Goal: Task Accomplishment & Management: Manage account settings

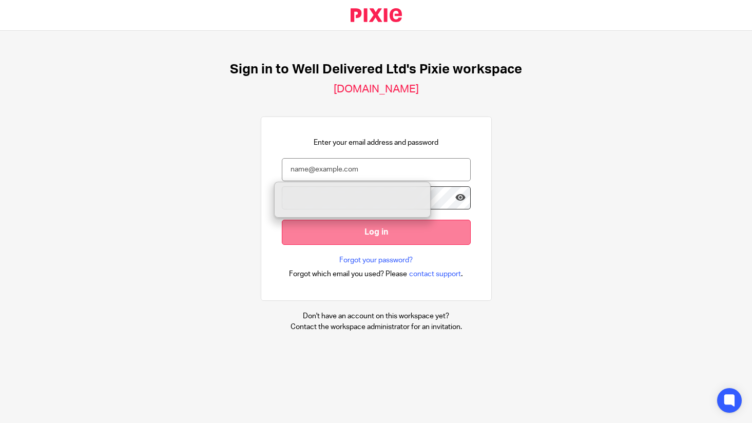
click at [373, 234] on input "Log in" at bounding box center [376, 232] width 189 height 25
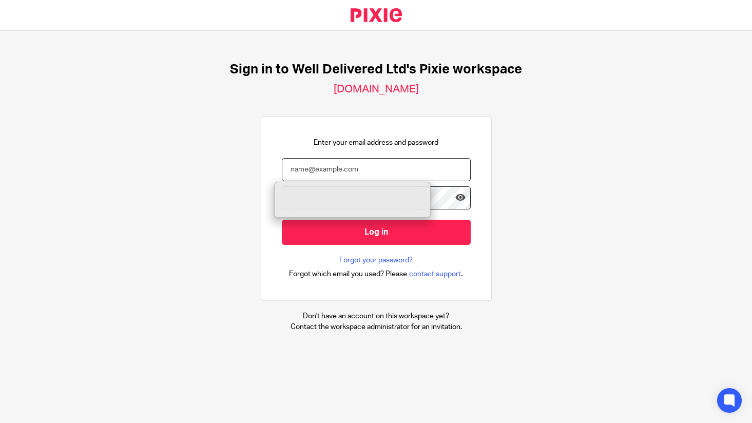
click at [349, 166] on input "email" at bounding box center [376, 169] width 189 height 23
type input "[PERSON_NAME][EMAIL_ADDRESS][PERSON_NAME][DOMAIN_NAME]"
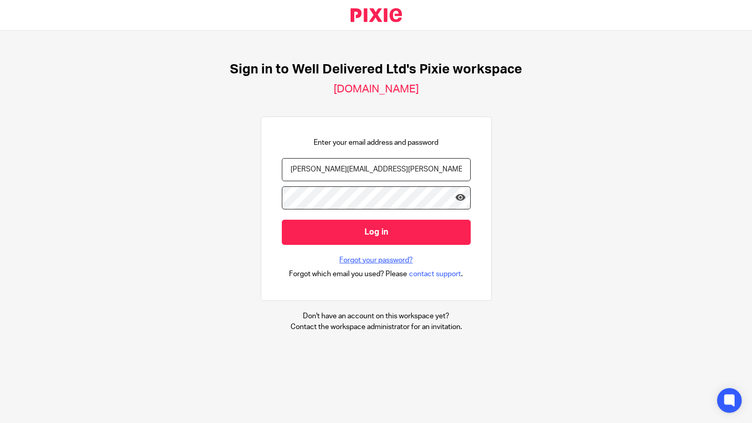
click at [360, 260] on link "Forgot your password?" at bounding box center [375, 260] width 73 height 10
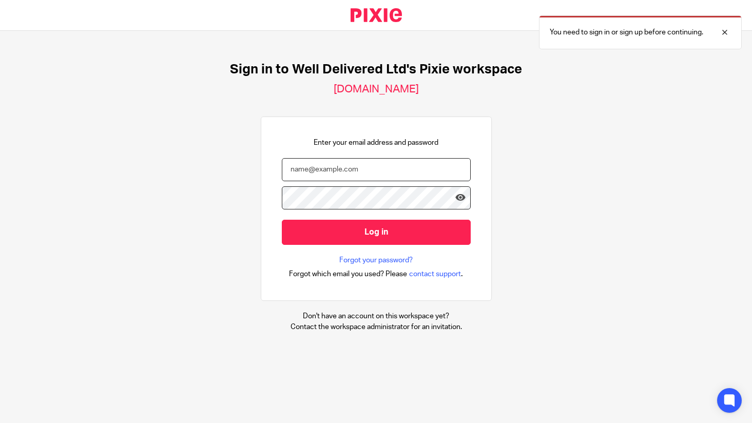
type input "stephen.hendren@wellpaidconsulting.co.uk"
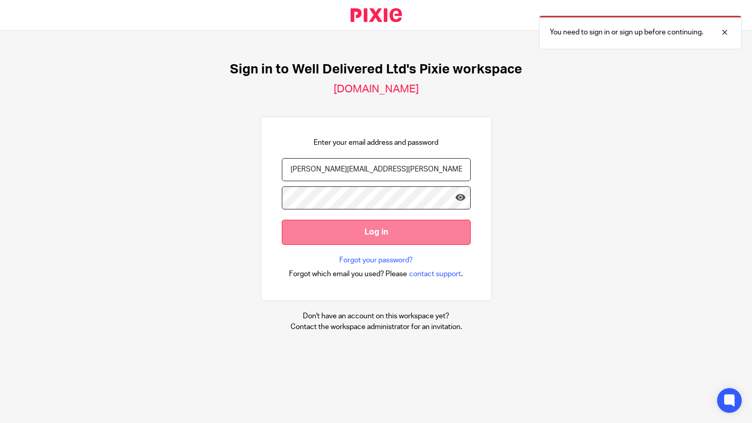
click at [376, 234] on input "Log in" at bounding box center [376, 232] width 189 height 25
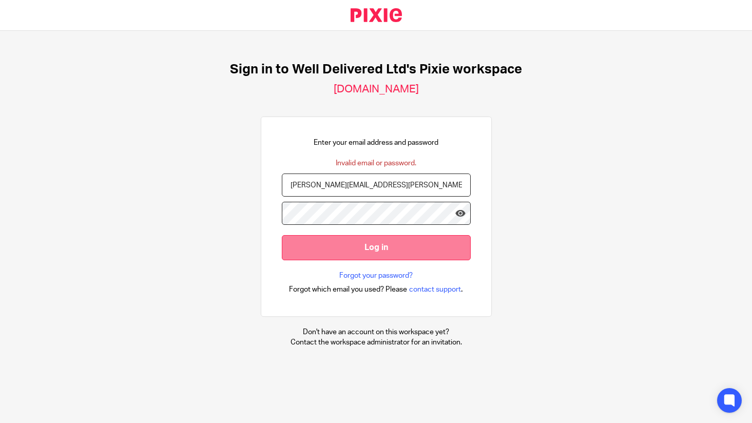
click at [376, 248] on input "Log in" at bounding box center [376, 247] width 189 height 25
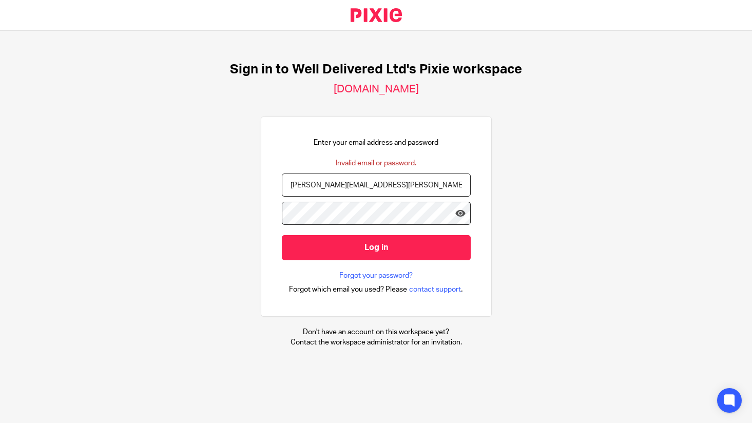
type input "stephen.hendren@wellpaid.org.uk"
click at [455, 214] on icon at bounding box center [460, 213] width 10 height 10
click at [366, 269] on form "stephen.hendren@wellpaid.org.uk Log in" at bounding box center [376, 222] width 189 height 97
click at [366, 277] on link "Forgot your password?" at bounding box center [375, 276] width 73 height 10
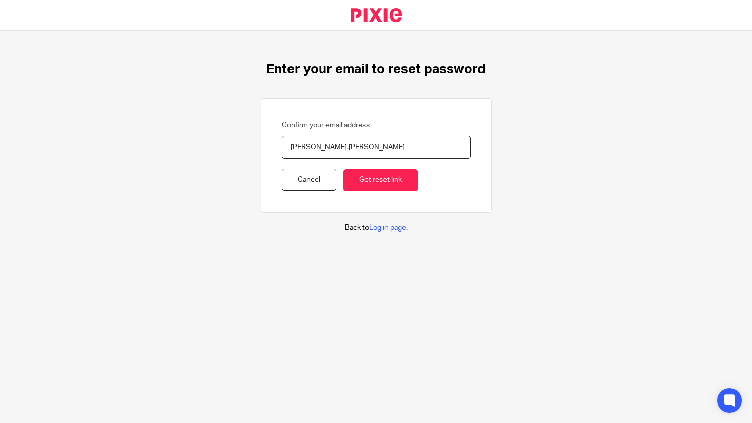
type input "[PERSON_NAME].[PERSON_NAME]"
type input "[PERSON_NAME][EMAIL_ADDRESS][PERSON_NAME][DOMAIN_NAME]"
click at [365, 178] on input "Get reset link" at bounding box center [381, 180] width 74 height 22
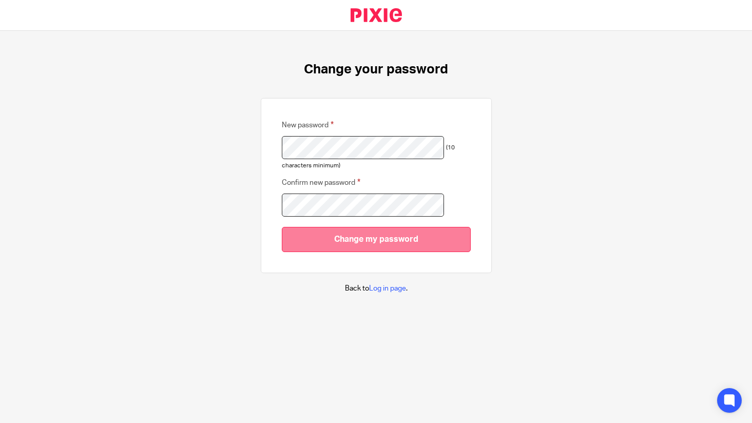
click at [375, 238] on input "Change my password" at bounding box center [376, 239] width 189 height 25
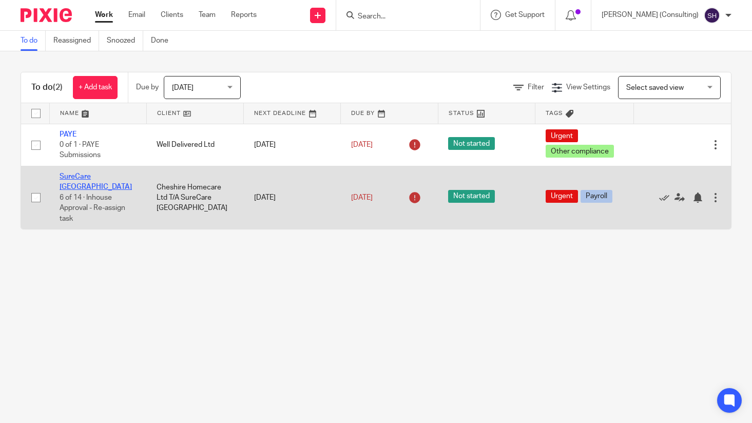
click at [80, 178] on link "SureCare Central Cheshire" at bounding box center [96, 181] width 72 height 17
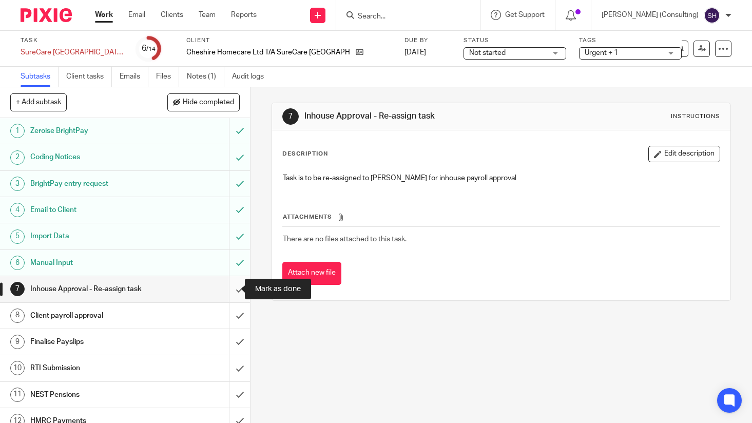
click at [232, 289] on input "submit" at bounding box center [125, 289] width 250 height 26
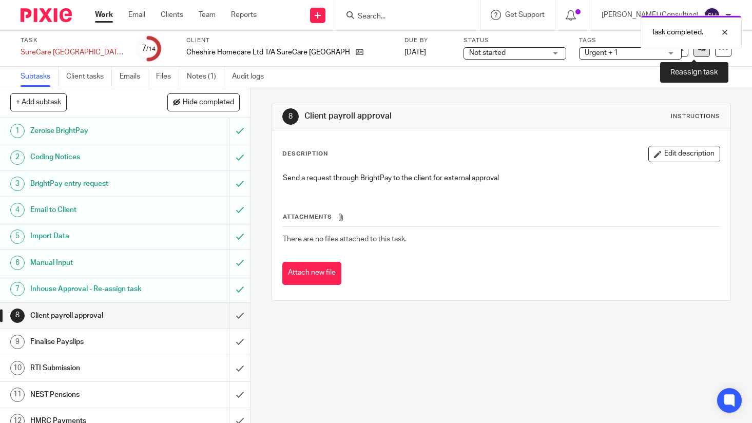
click at [694, 56] on link at bounding box center [702, 49] width 16 height 16
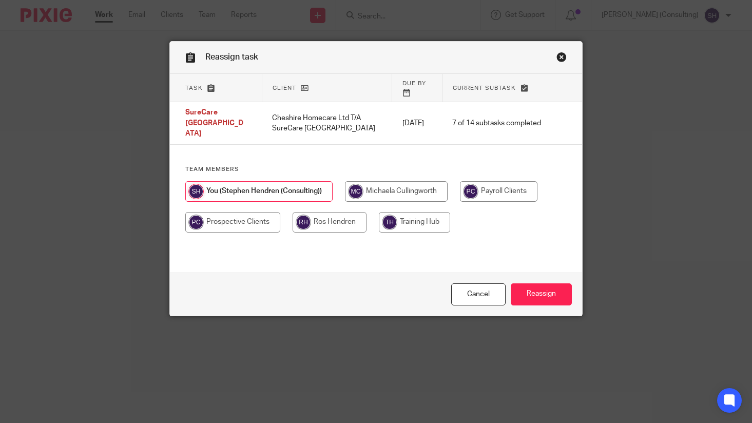
click at [508, 188] on input "radio" at bounding box center [499, 191] width 78 height 21
radio input "true"
click at [531, 295] on input "Reassign" at bounding box center [541, 294] width 61 height 22
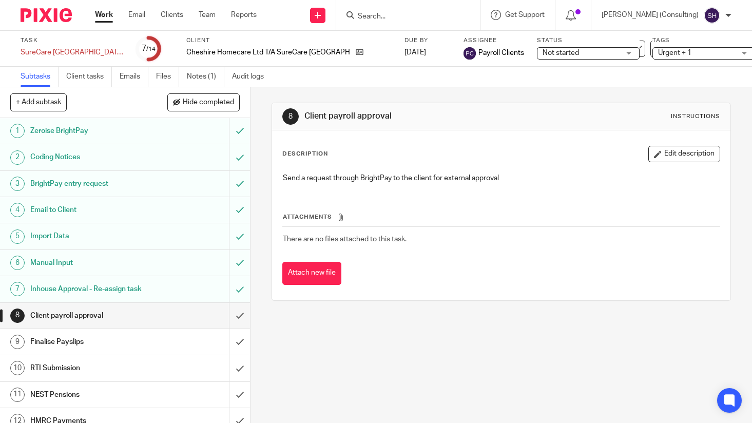
click at [45, 13] on img at bounding box center [46, 15] width 51 height 14
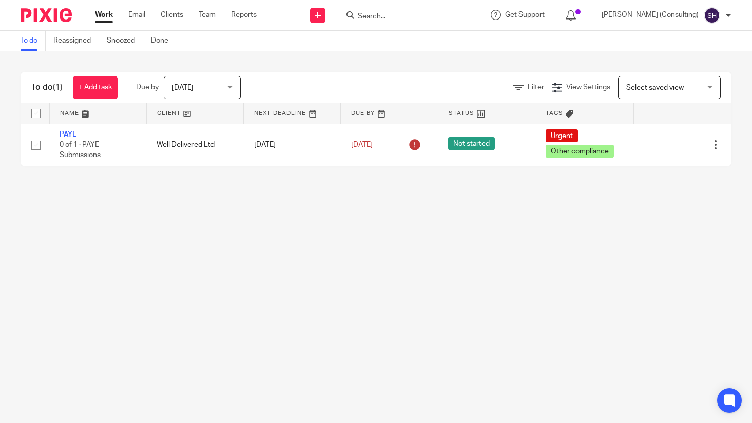
click at [229, 86] on div "[DATE] [DATE]" at bounding box center [202, 87] width 77 height 23
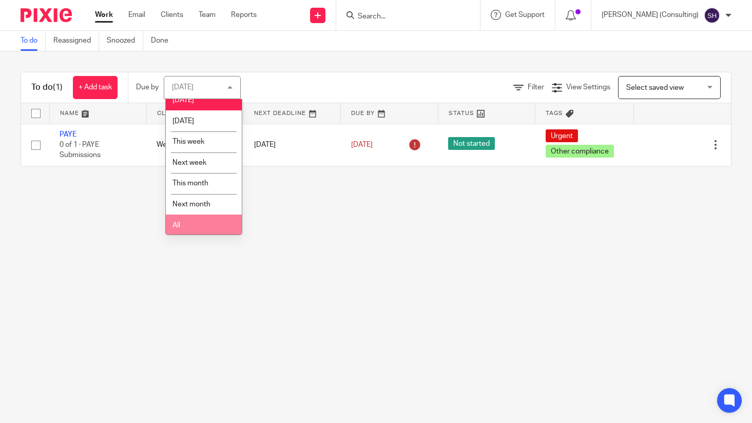
scroll to position [14, 0]
click at [180, 223] on span "All" at bounding box center [177, 224] width 8 height 7
